Goal: Task Accomplishment & Management: Manage account settings

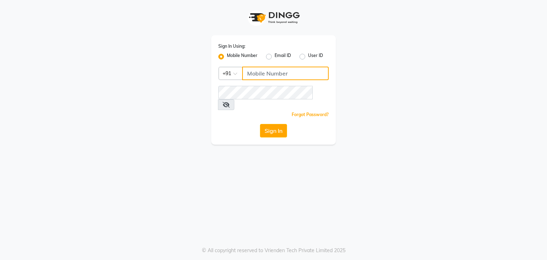
click at [288, 72] on input "Username" at bounding box center [285, 74] width 87 height 14
drag, startPoint x: 0, startPoint y: 0, endPoint x: 419, endPoint y: 51, distance: 421.9
click at [419, 51] on div "Sign In Using: Mobile Number Email ID User ID Country Code × +91 Remember me Fo…" at bounding box center [274, 72] width 406 height 145
click at [303, 79] on input "Username" at bounding box center [285, 74] width 87 height 14
click at [275, 55] on label "Email ID" at bounding box center [283, 56] width 16 height 9
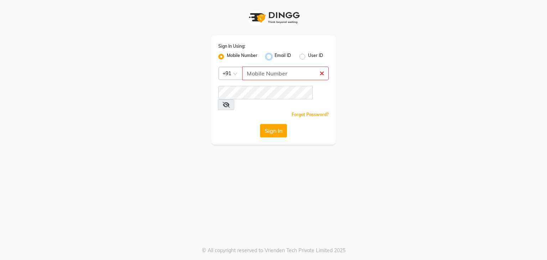
click at [275, 55] on input "Email ID" at bounding box center [277, 54] width 5 height 5
radio input "true"
click at [227, 56] on label "Mobile Number" at bounding box center [242, 56] width 31 height 9
click at [227, 56] on input "Mobile Number" at bounding box center [229, 54] width 5 height 5
radio input "true"
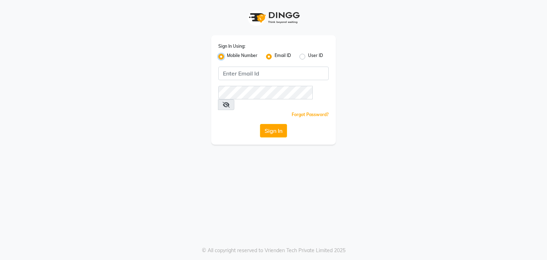
radio input "false"
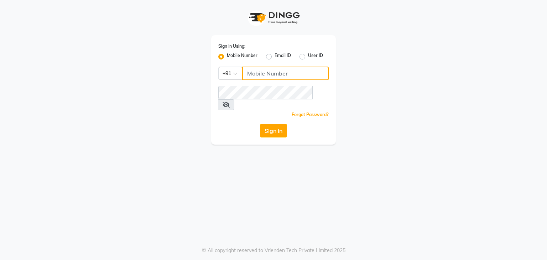
click at [254, 74] on input "Username" at bounding box center [285, 74] width 87 height 14
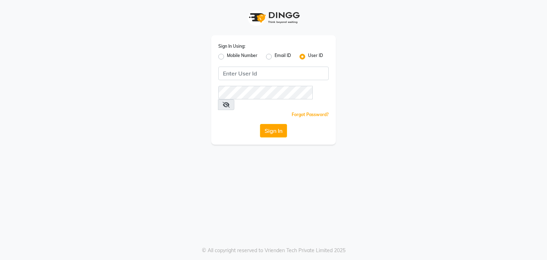
click at [225, 57] on div "Mobile Number" at bounding box center [237, 56] width 39 height 9
click at [227, 54] on label "Mobile Number" at bounding box center [242, 56] width 31 height 9
click at [227, 54] on input "Mobile Number" at bounding box center [229, 54] width 5 height 5
radio input "true"
radio input "false"
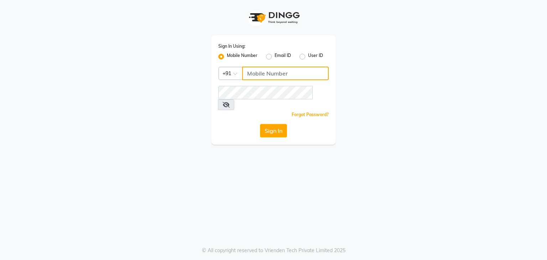
click at [265, 72] on input "Username" at bounding box center [285, 74] width 87 height 14
click at [301, 53] on div "User ID" at bounding box center [311, 56] width 24 height 9
click at [275, 57] on label "Email ID" at bounding box center [283, 56] width 16 height 9
click at [275, 57] on input "Email ID" at bounding box center [277, 54] width 5 height 5
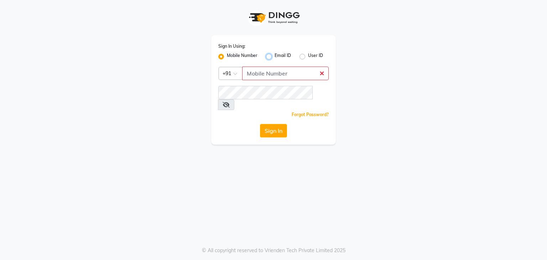
radio input "true"
click at [227, 56] on label "Mobile Number" at bounding box center [242, 56] width 31 height 9
click at [227, 56] on input "Mobile Number" at bounding box center [229, 54] width 5 height 5
radio input "true"
radio input "false"
